Goal: Information Seeking & Learning: Learn about a topic

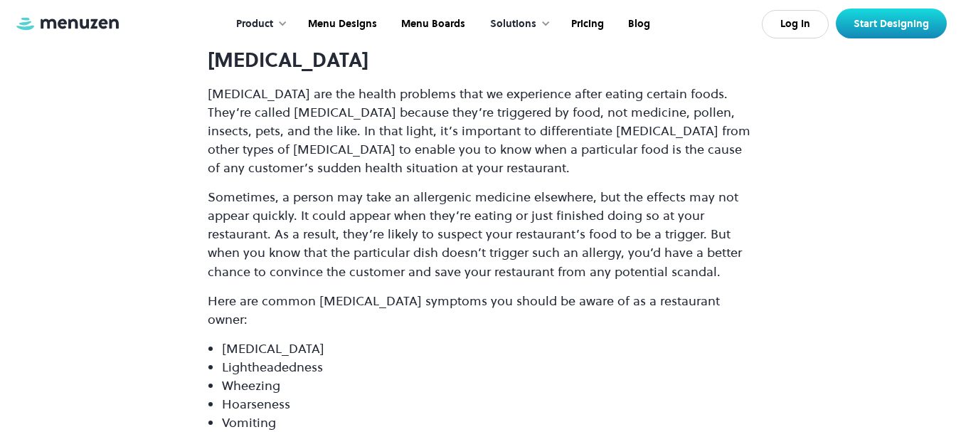
scroll to position [3778, 0]
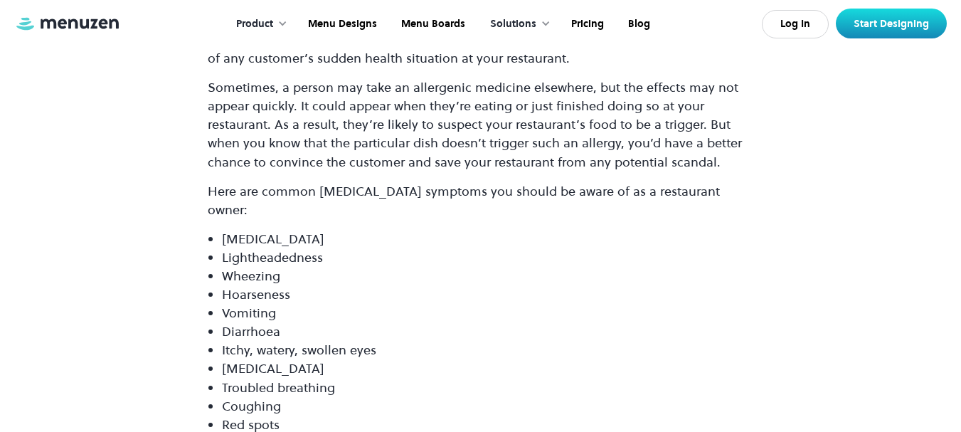
drag, startPoint x: 968, startPoint y: 19, endPoint x: 967, endPoint y: 122, distance: 103.2
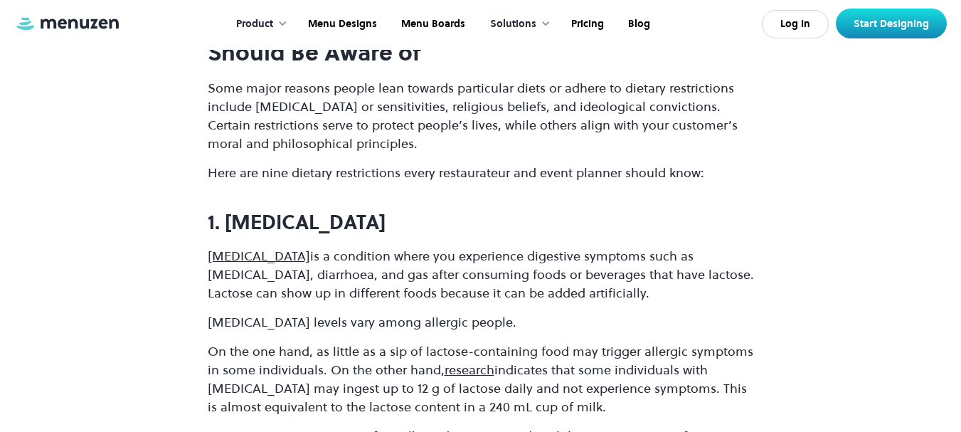
scroll to position [9597, 0]
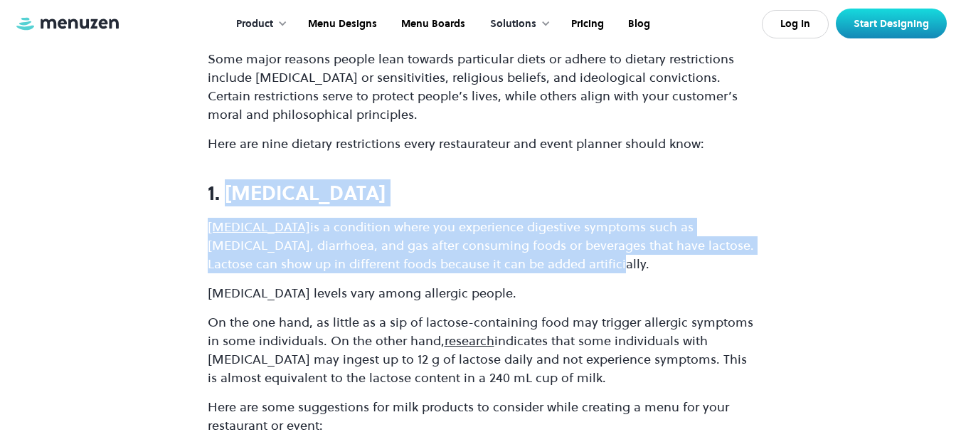
drag, startPoint x: 228, startPoint y: 53, endPoint x: 615, endPoint y: 120, distance: 393.5
copy div "[MEDICAL_DATA] [MEDICAL_DATA] is a condition where you experience digestive sym…"
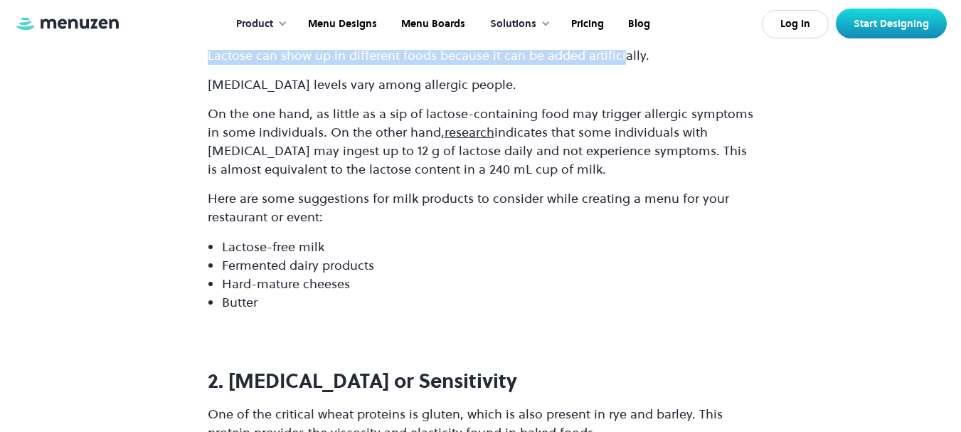
scroll to position [9746, 0]
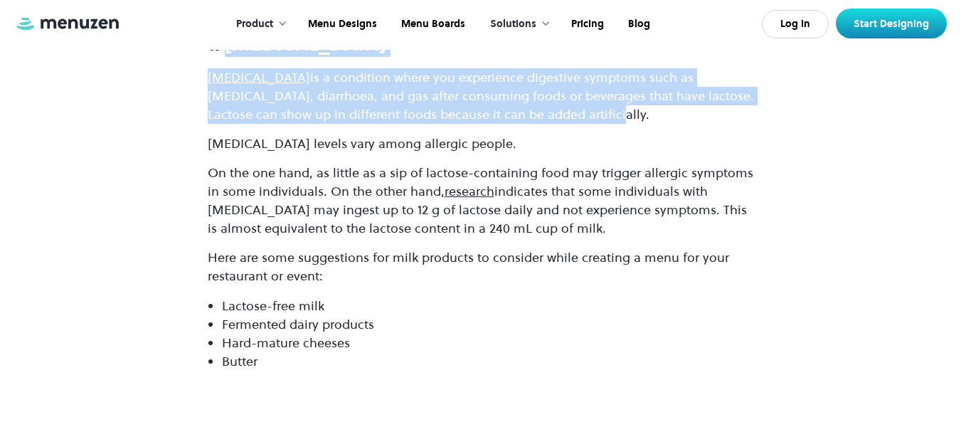
copy div "[MEDICAL_DATA] [MEDICAL_DATA] is a condition where you experience digestive sym…"
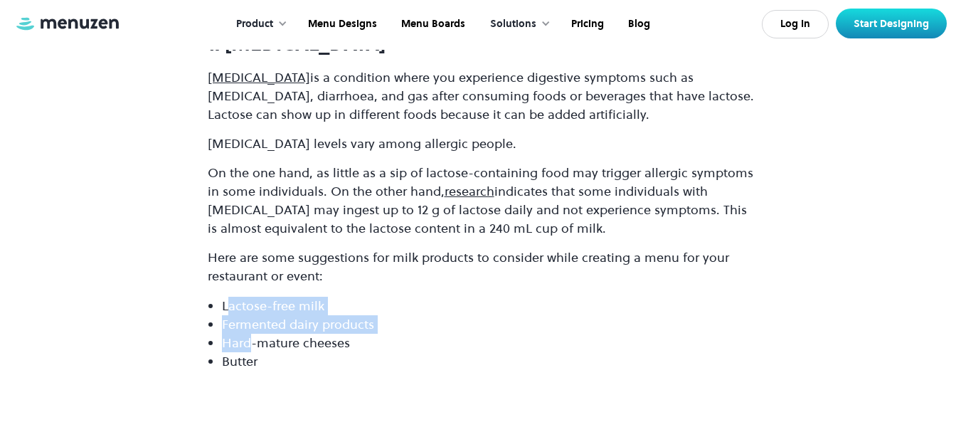
drag, startPoint x: 228, startPoint y: 160, endPoint x: 250, endPoint y: 191, distance: 37.9
click at [250, 297] on ul "Lactose-free milk Fermented dairy products Hard-mature cheeses Butter" at bounding box center [481, 334] width 546 height 74
click at [426, 297] on li "Lactose-free milk" at bounding box center [488, 306] width 532 height 18
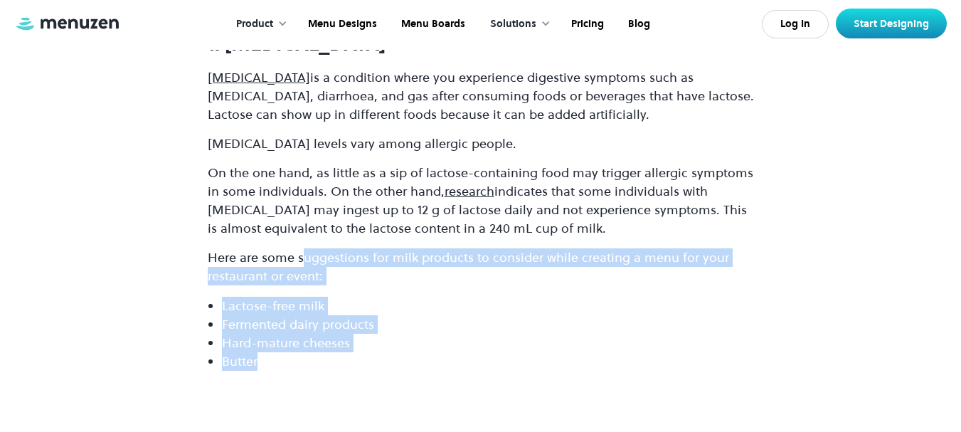
drag, startPoint x: 300, startPoint y: 116, endPoint x: 317, endPoint y: 214, distance: 99.8
copy div "uggestions for milk products to consider while creating a menu for your restaur…"
drag, startPoint x: 233, startPoint y: 290, endPoint x: 549, endPoint y: 284, distance: 315.9
click at [549, 428] on h3 "2. [MEDICAL_DATA] or Sensitivity" at bounding box center [481, 439] width 546 height 23
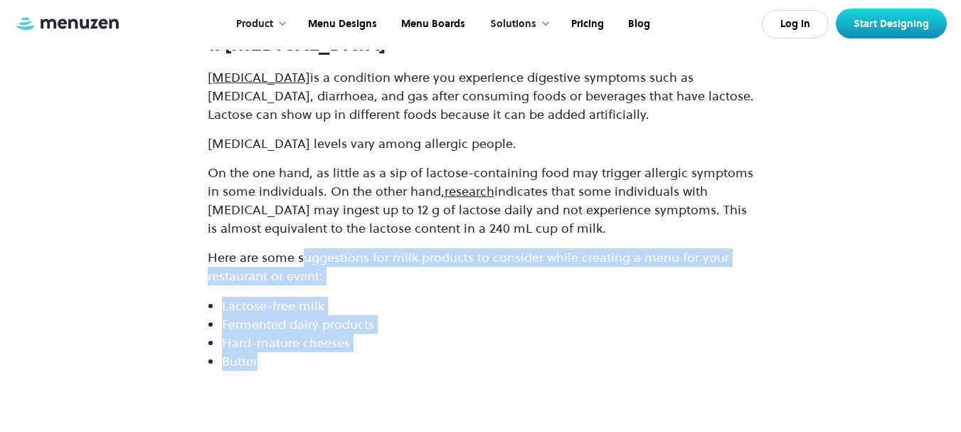
copy strong "[MEDICAL_DATA] or Sensitivity"
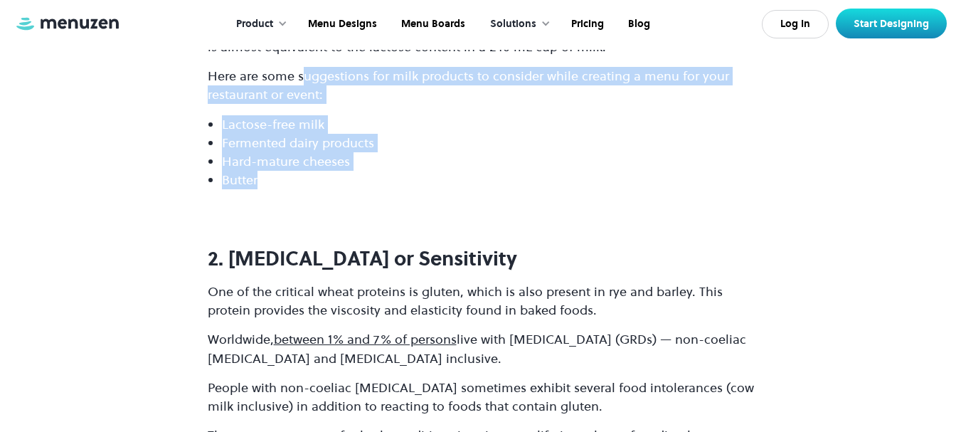
scroll to position [9946, 0]
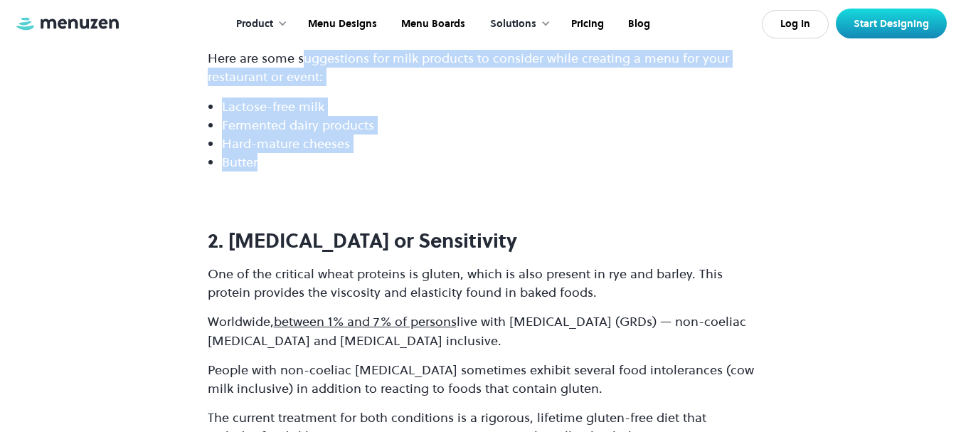
drag, startPoint x: 208, startPoint y: 122, endPoint x: 609, endPoint y: 239, distance: 417.9
copy div "One of the critical wheat proteins is gluten, which is also present in rye and …"
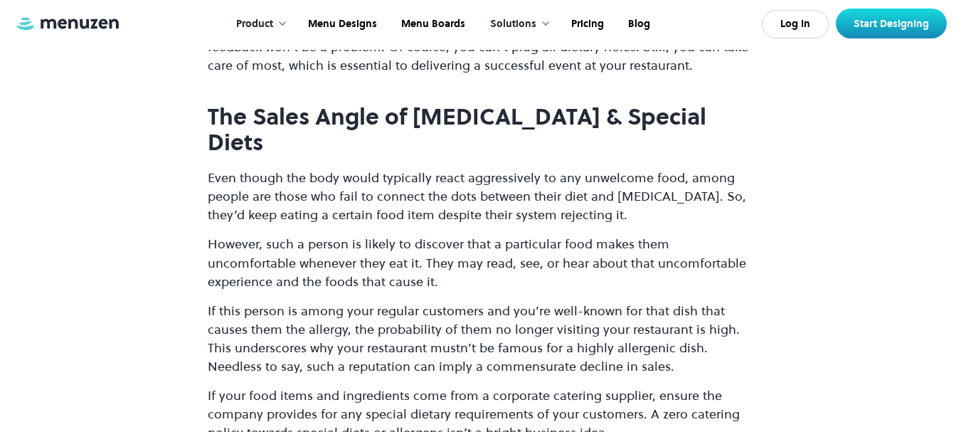
scroll to position [9187, 0]
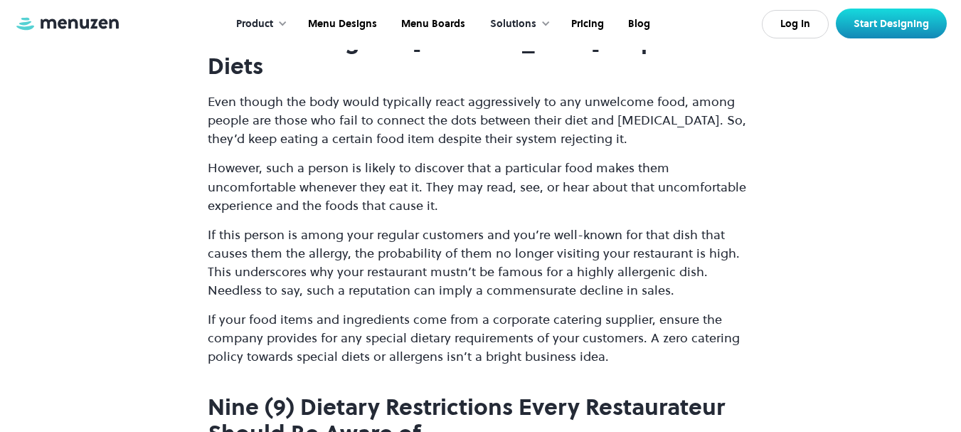
click at [807, 45] on div "Product Overview Design your menu Manage your menu Market your menu Menu Design…" at bounding box center [480, 24] width 933 height 48
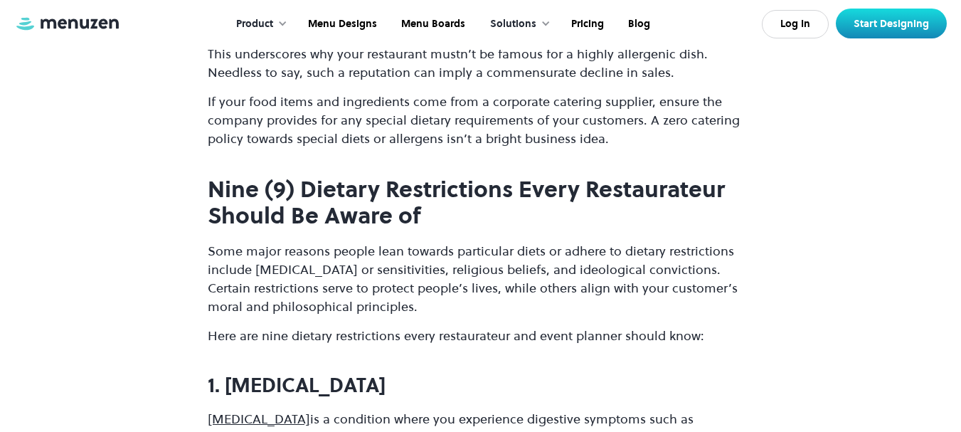
scroll to position [9481, 0]
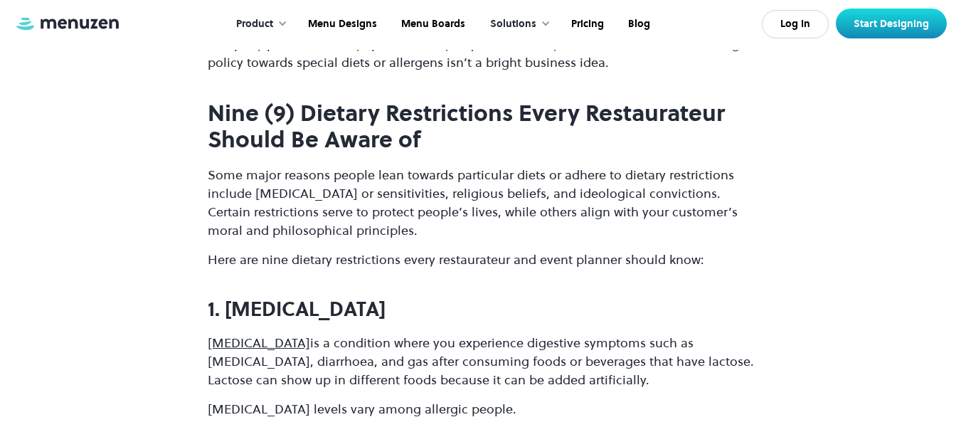
drag, startPoint x: 223, startPoint y: 168, endPoint x: 423, endPoint y: 167, distance: 199.9
click at [423, 297] on h3 "1. [MEDICAL_DATA]" at bounding box center [481, 308] width 546 height 23
copy strong "Lactose Intolerance"
drag, startPoint x: 203, startPoint y: 198, endPoint x: 539, endPoint y: 258, distance: 340.9
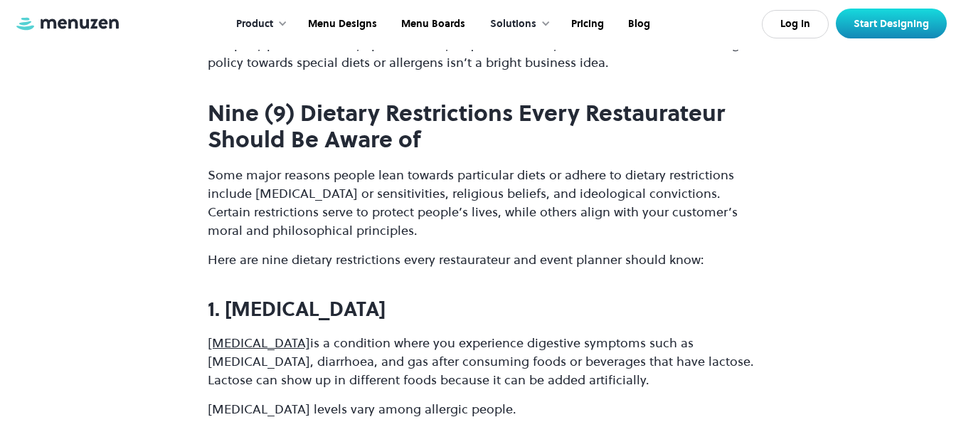
copy div "Lactose intolerance is a condition where you experience digestive symptoms such…"
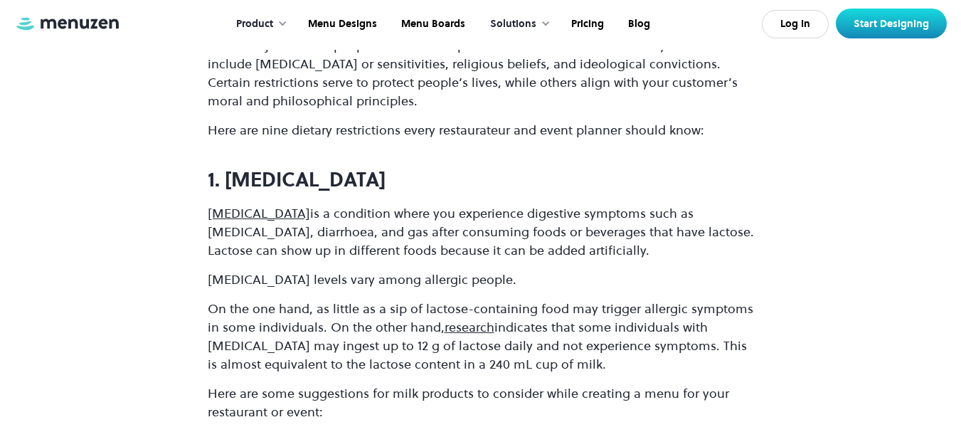
scroll to position [9649, 0]
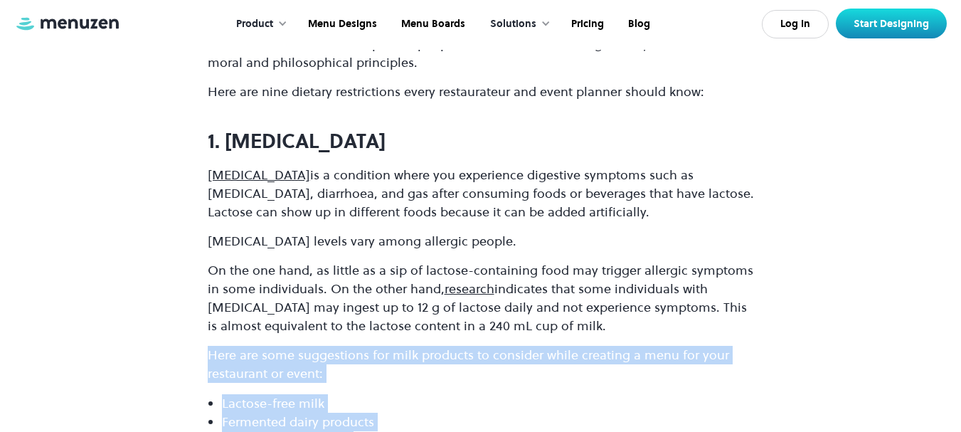
drag, startPoint x: 209, startPoint y: 207, endPoint x: 280, endPoint y: 309, distance: 124.3
copy div "Here are some suggestions for milk products to consider while creating a menu f…"
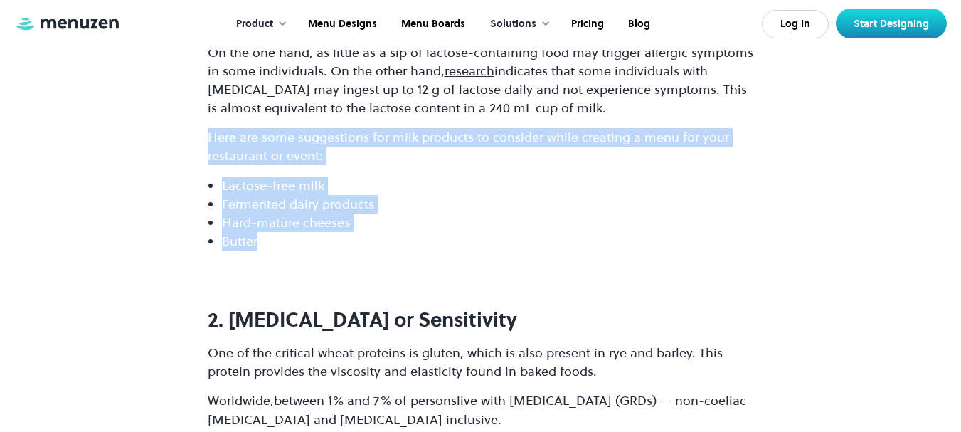
scroll to position [9895, 0]
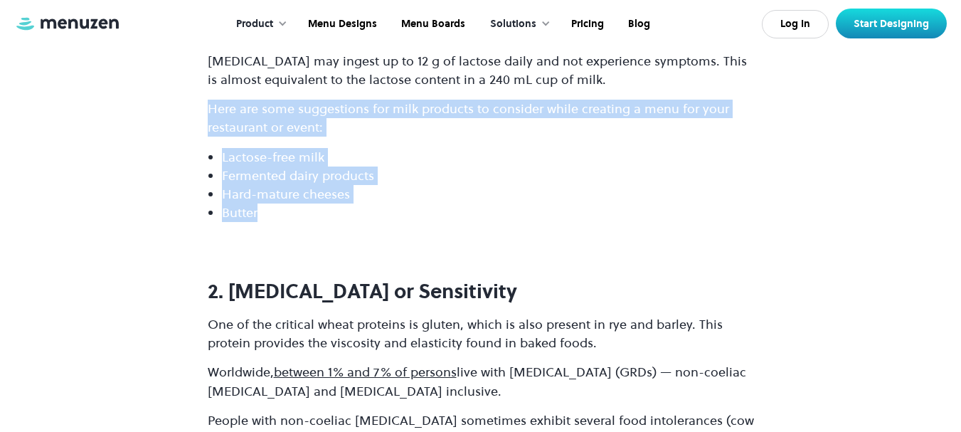
drag, startPoint x: 232, startPoint y: 142, endPoint x: 616, endPoint y: 287, distance: 410.7
copy div "Gluten Intolerance or Sensitivity One of the critical wheat proteins is gluten,…"
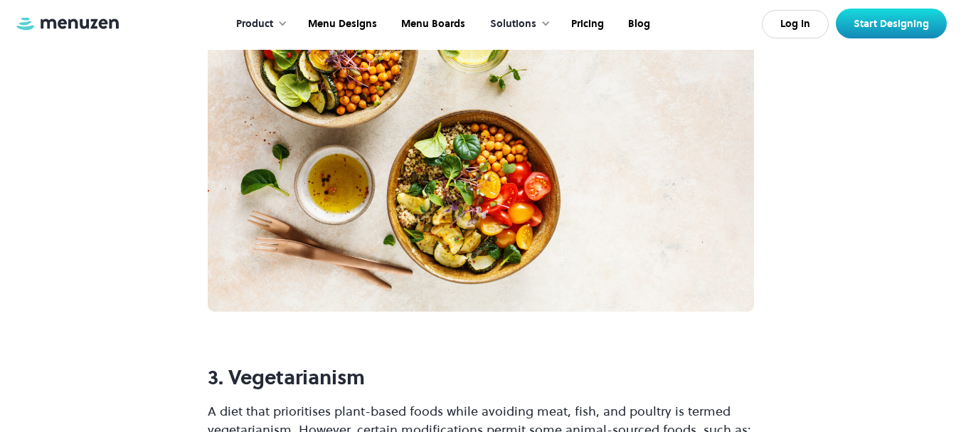
scroll to position [10669, 0]
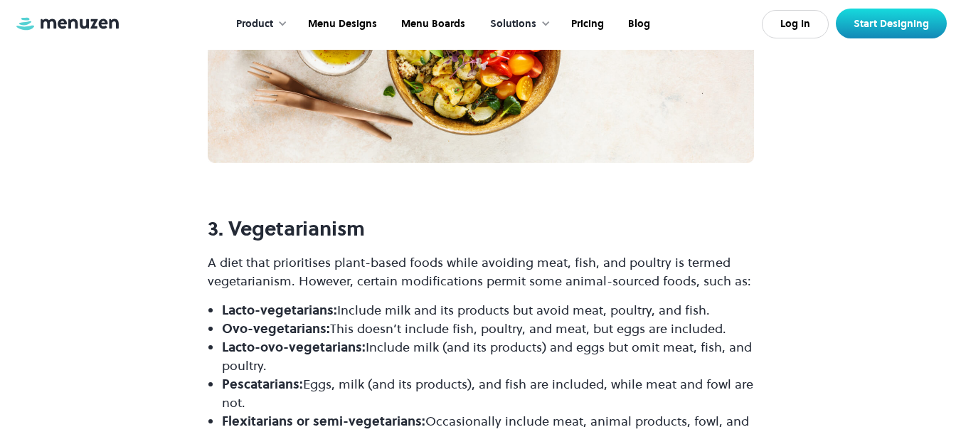
drag, startPoint x: 228, startPoint y: 80, endPoint x: 429, endPoint y: 261, distance: 270.0
copy div "Vegetarianism A diet that prioritises plant-based foods while avoiding meat, fi…"
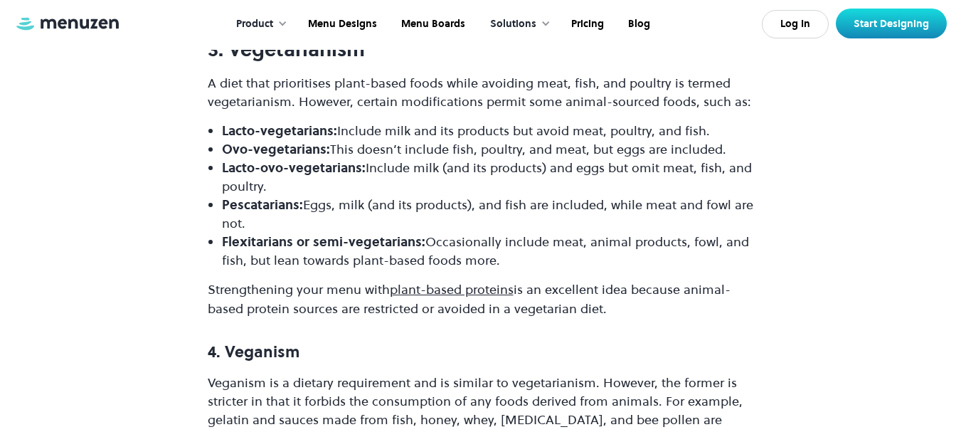
scroll to position [10908, 0]
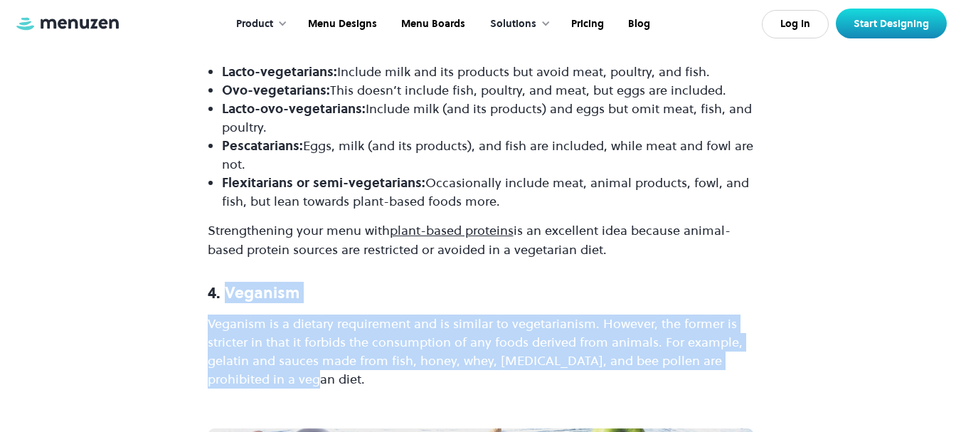
drag, startPoint x: 222, startPoint y: 147, endPoint x: 286, endPoint y: 228, distance: 103.9
copy div "Veganism Veganism is a dietary requirement and is similar to vegetarianism. How…"
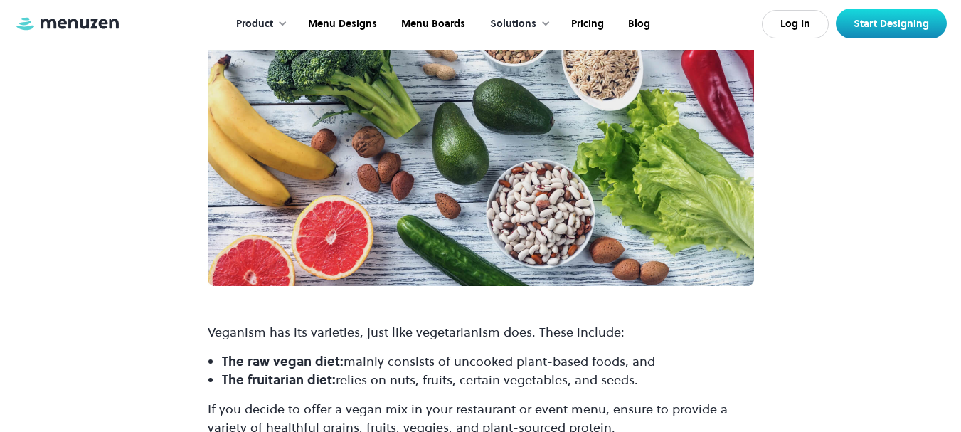
scroll to position [11473, 0]
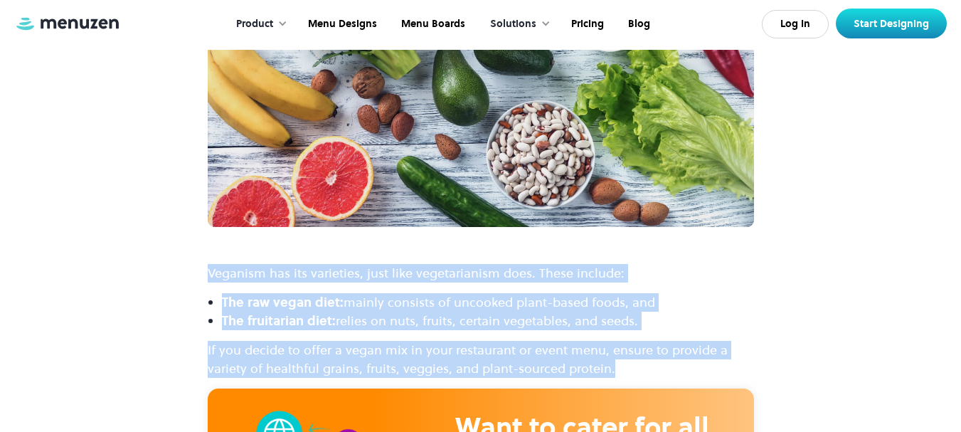
drag, startPoint x: 207, startPoint y: 125, endPoint x: 627, endPoint y: 218, distance: 430.0
copy div "Veganism has its varieties, just like vegetarianism does. These include: The ra…"
